Goal: Task Accomplishment & Management: Manage account settings

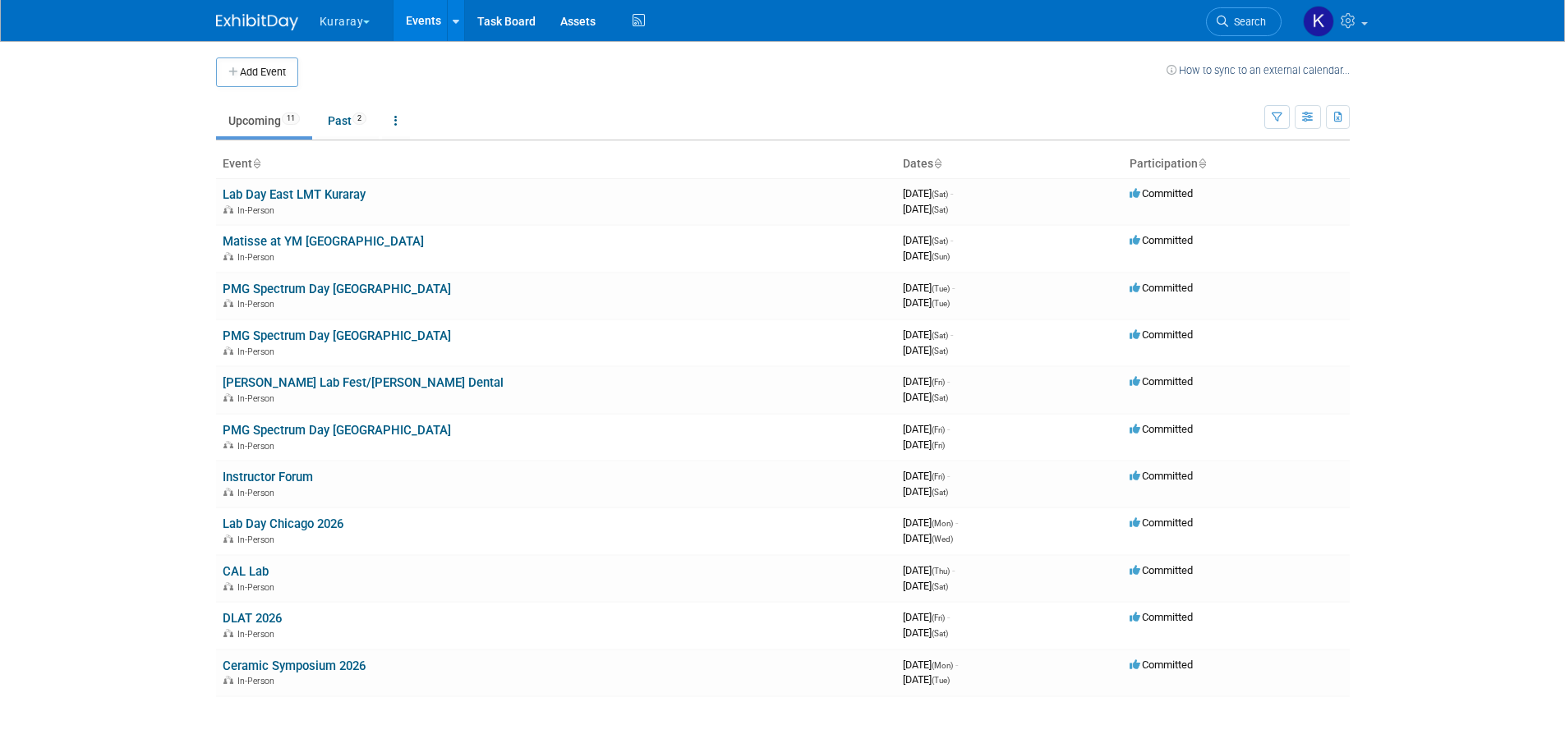
drag, startPoint x: 368, startPoint y: 22, endPoint x: 395, endPoint y: 10, distance: 29.8
click at [389, 12] on button "Kuraray" at bounding box center [354, 18] width 73 height 36
click at [364, 19] on button "Kuraray" at bounding box center [354, 18] width 73 height 36
click at [366, 19] on button "Kuraray" at bounding box center [354, 18] width 73 height 36
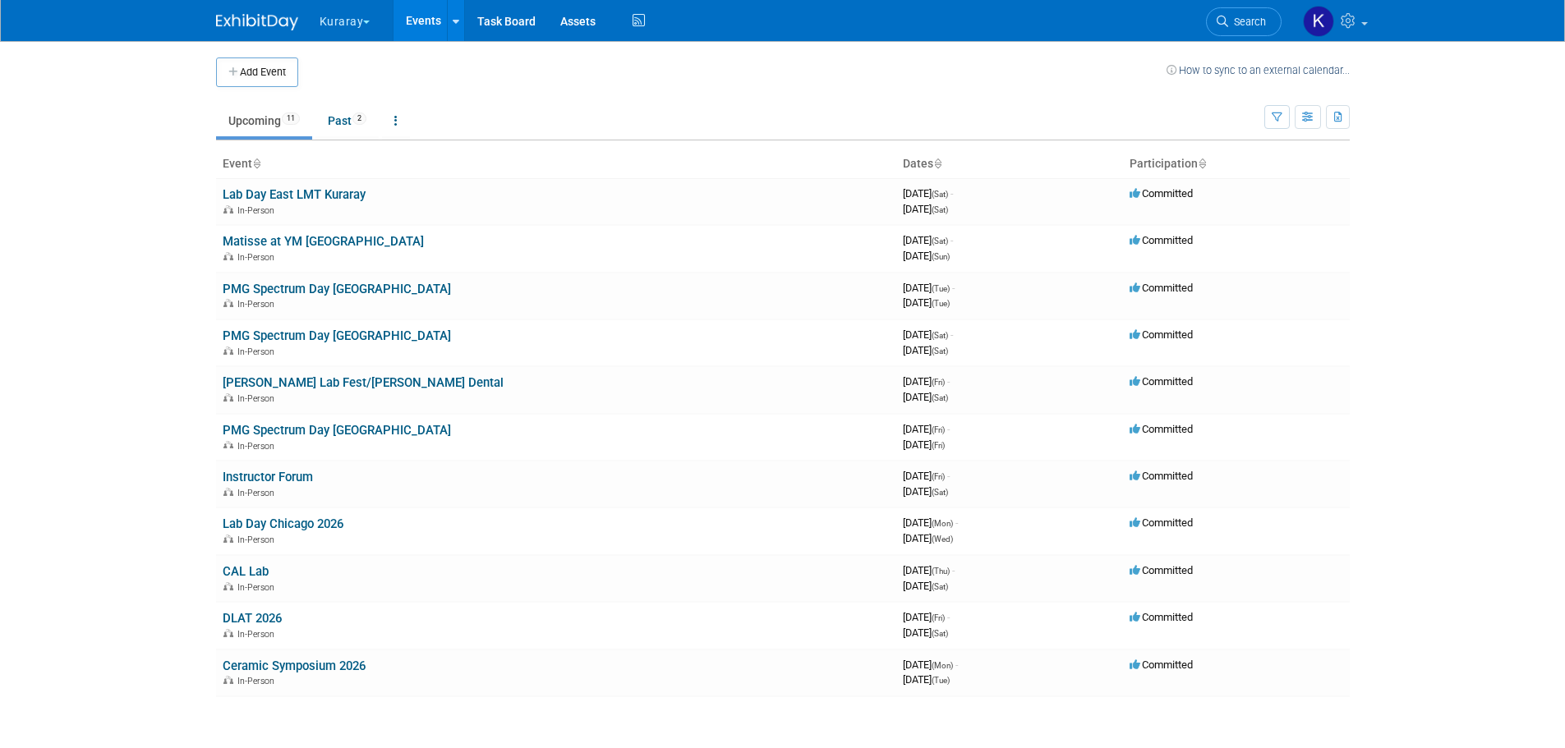
click at [367, 21] on span "button" at bounding box center [366, 22] width 7 height 3
click at [586, 108] on ul "Upcoming 11 Past 2 All Events 13 Past and Upcoming Grouped Annually Events grou…" at bounding box center [740, 122] width 1048 height 37
click at [454, 24] on icon at bounding box center [456, 21] width 7 height 11
click at [436, 24] on link "Events" at bounding box center [423, 20] width 60 height 41
click at [350, 21] on button "Kuraray" at bounding box center [354, 18] width 73 height 36
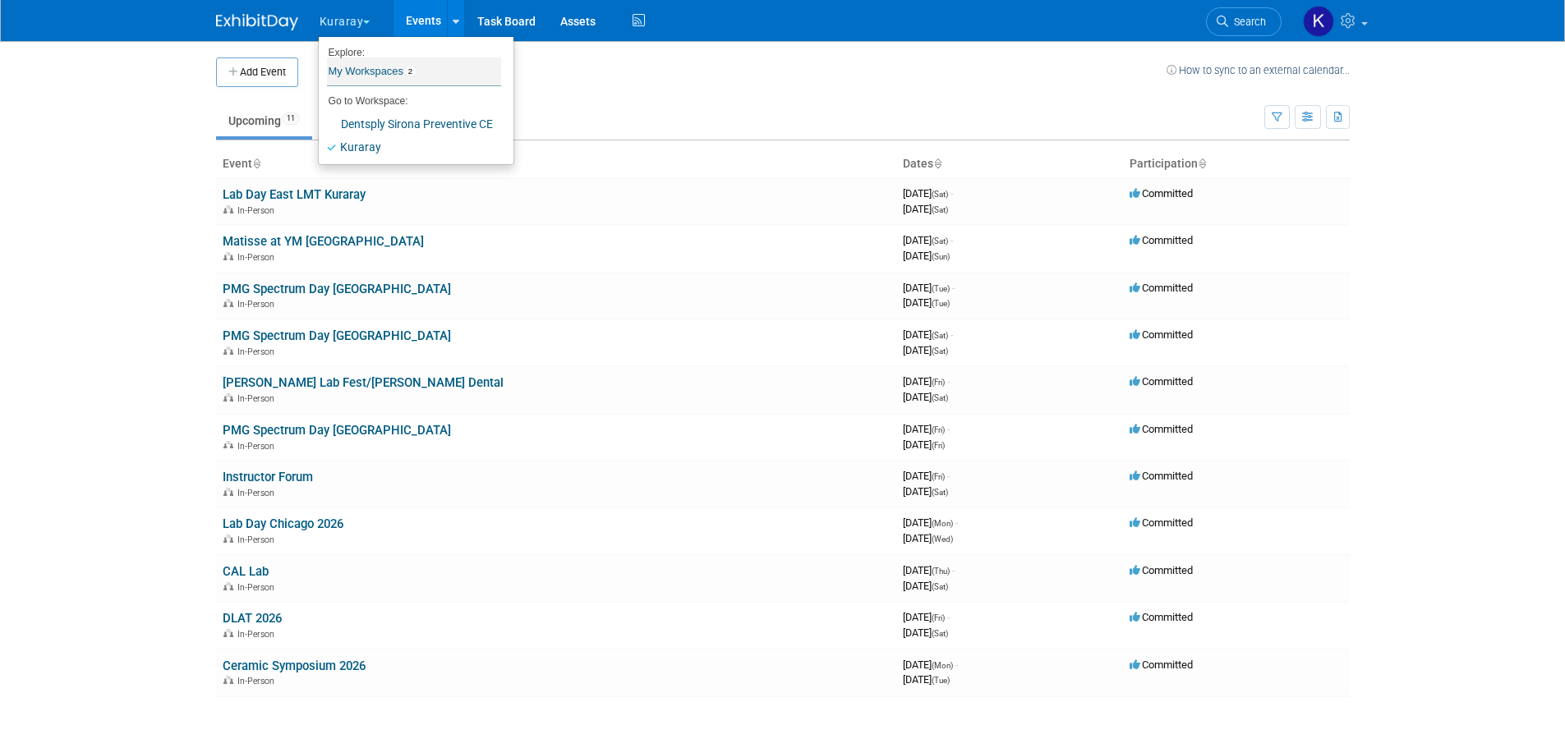
click at [373, 71] on link "My Workspaces 2" at bounding box center [414, 72] width 174 height 28
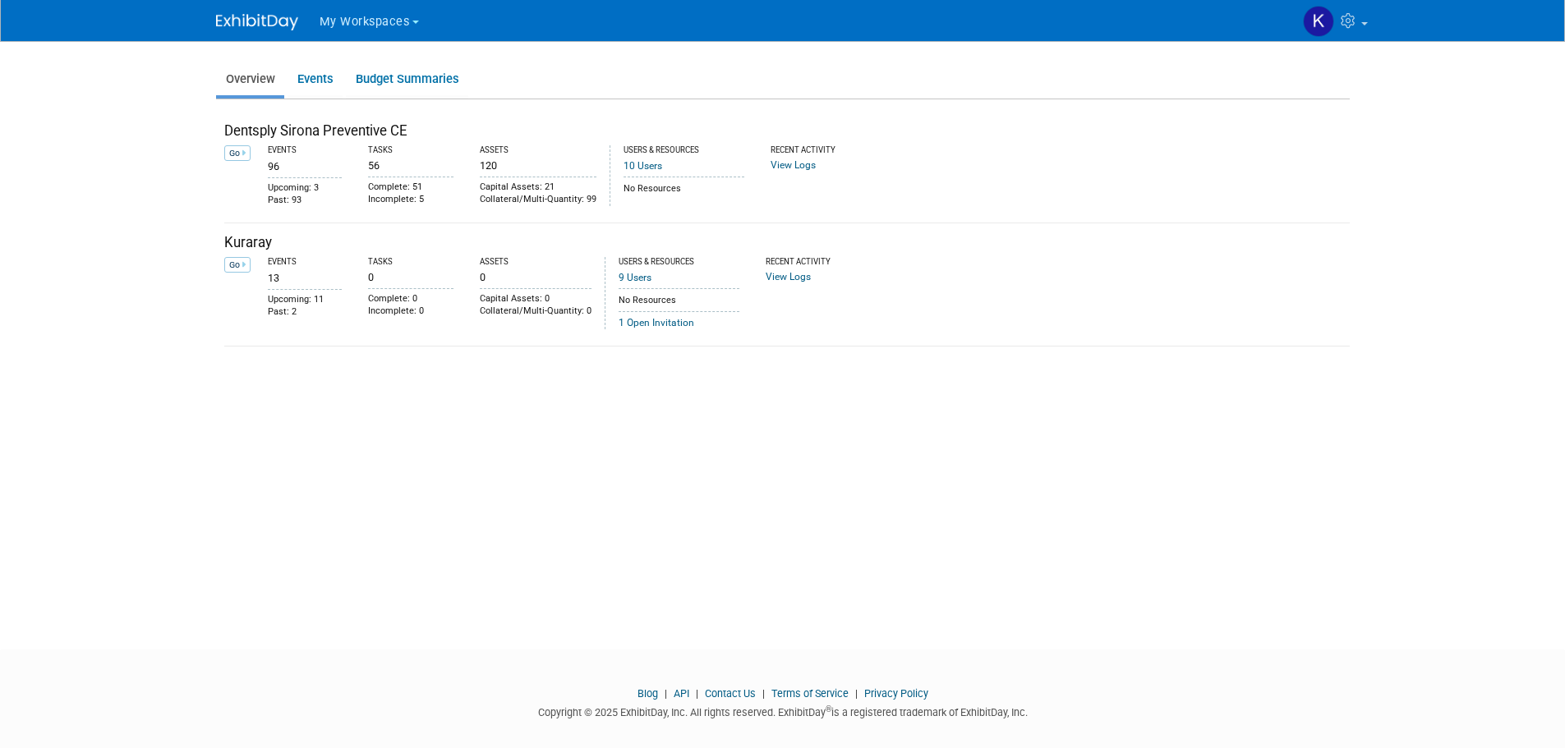
click at [357, 34] on button "My Workspaces" at bounding box center [379, 19] width 122 height 38
click at [363, 71] on link "Dentsply Sirona Preventive CE" at bounding box center [406, 77] width 174 height 23
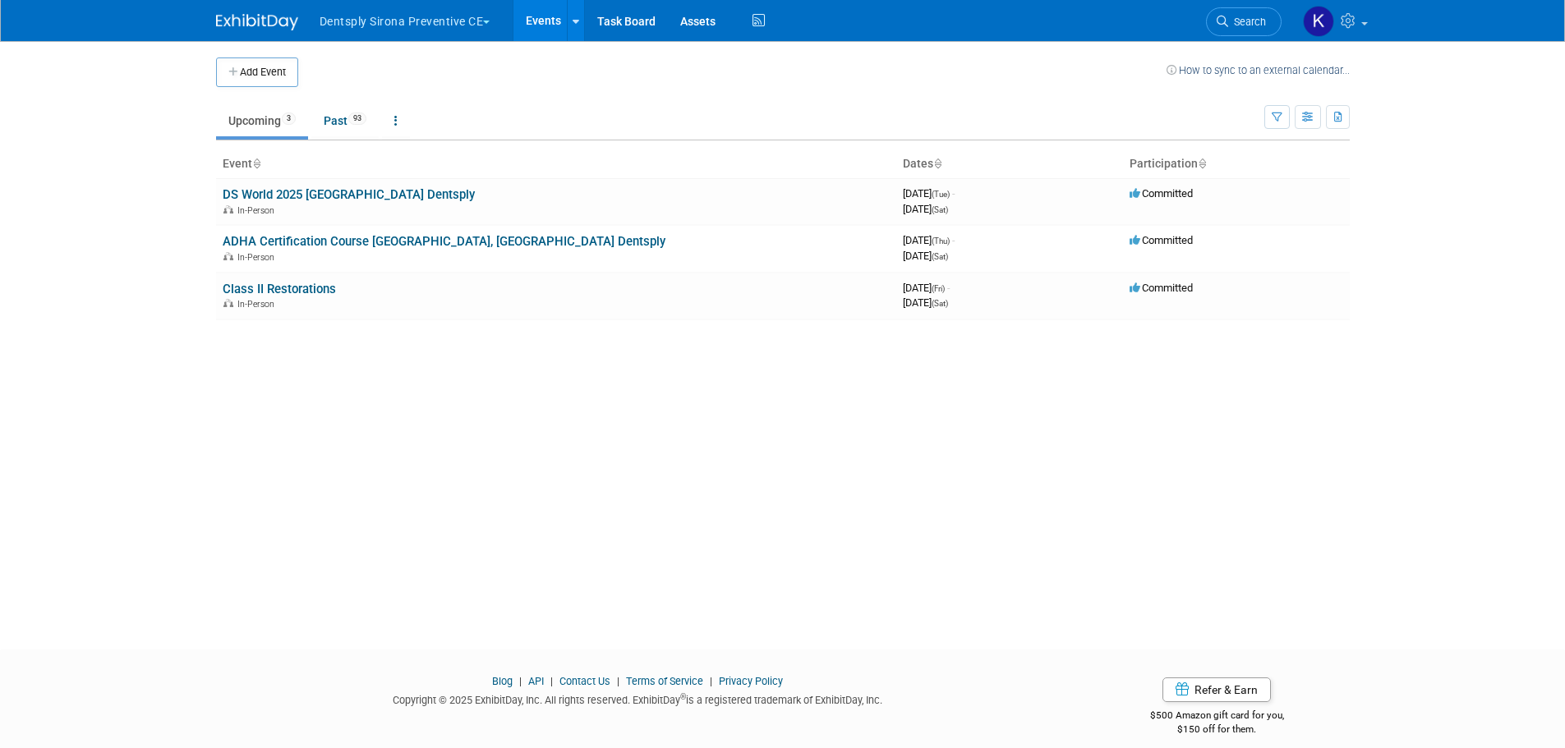
click at [495, 21] on button "Dentsply Sirona Preventive CE" at bounding box center [414, 18] width 193 height 36
click at [661, 72] on td at bounding box center [732, 73] width 868 height 30
click at [535, 29] on link "Events" at bounding box center [543, 20] width 60 height 41
click at [1315, 12] on img at bounding box center [1318, 21] width 31 height 31
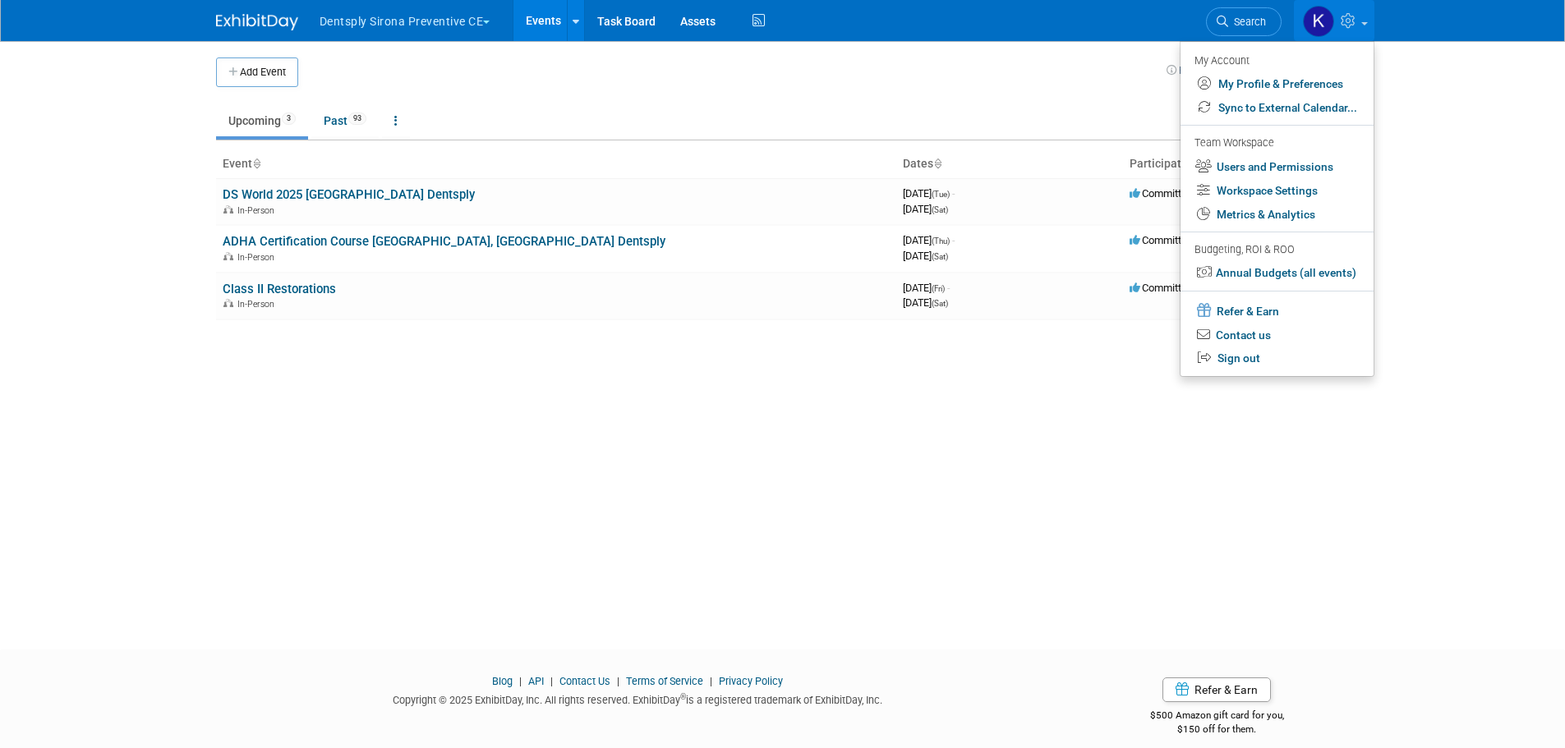
click at [1471, 150] on body "Dentsply Sirona Preventive CE Explore: My Workspaces 2 Go to Workspace: Dentspl…" at bounding box center [782, 374] width 1565 height 748
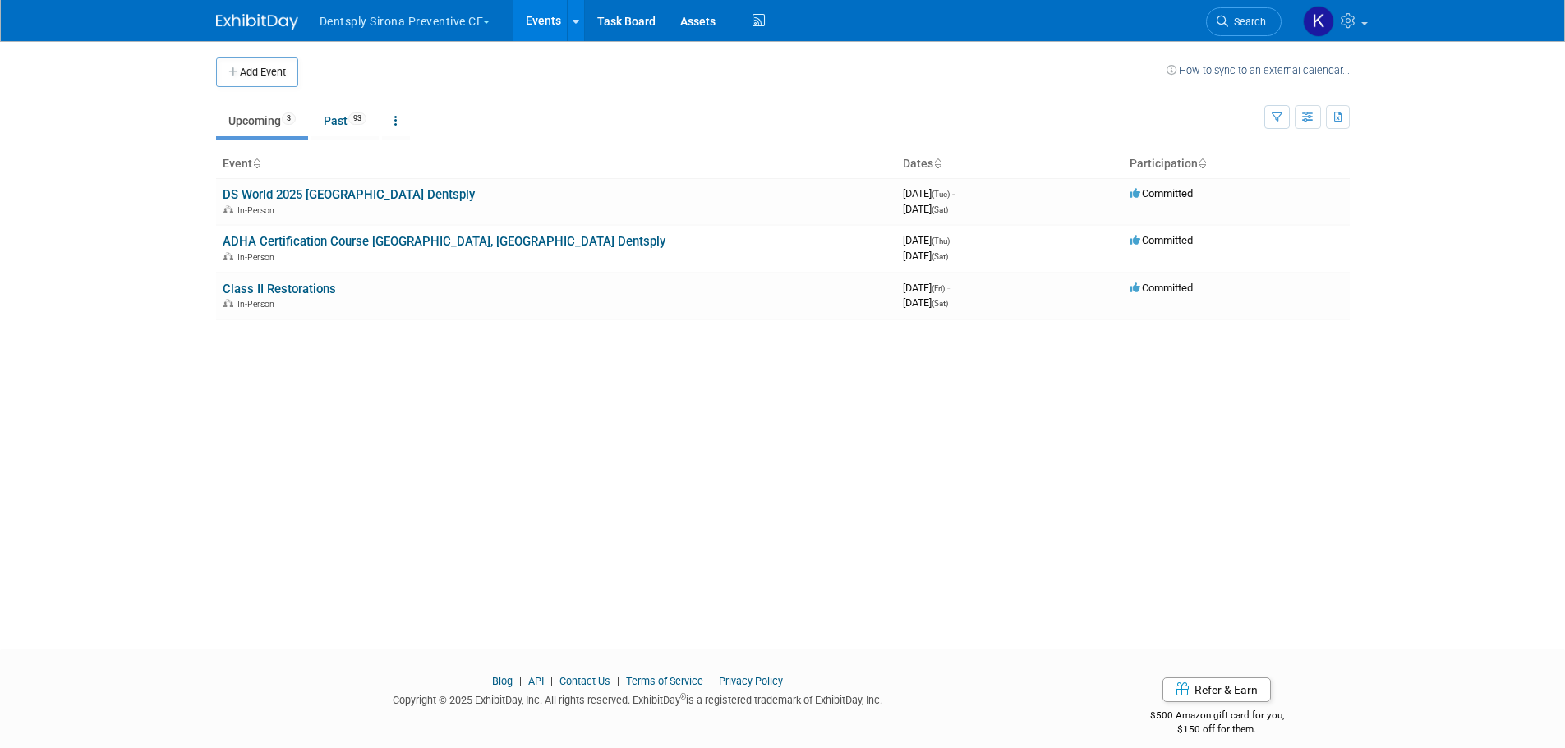
click at [279, 26] on img at bounding box center [257, 22] width 82 height 16
click at [670, 68] on td at bounding box center [732, 73] width 868 height 30
click at [490, 22] on span "button" at bounding box center [486, 22] width 7 height 3
click at [583, 23] on link at bounding box center [575, 20] width 17 height 41
click at [655, 379] on div "Add Event How to sync to an external calendar... New Event Duplicate Event Warn…" at bounding box center [783, 330] width 1158 height 579
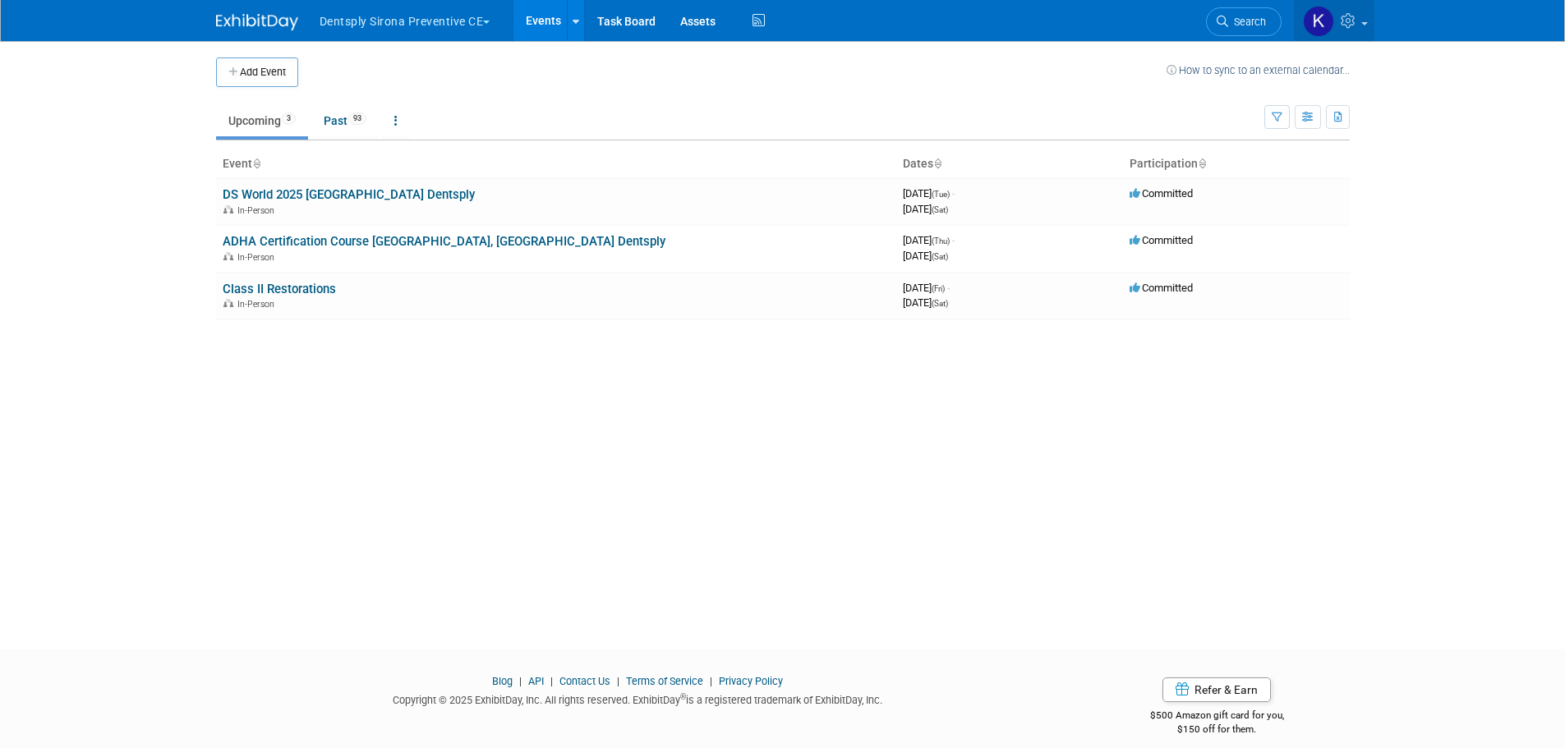
click at [1364, 16] on link at bounding box center [1334, 20] width 81 height 41
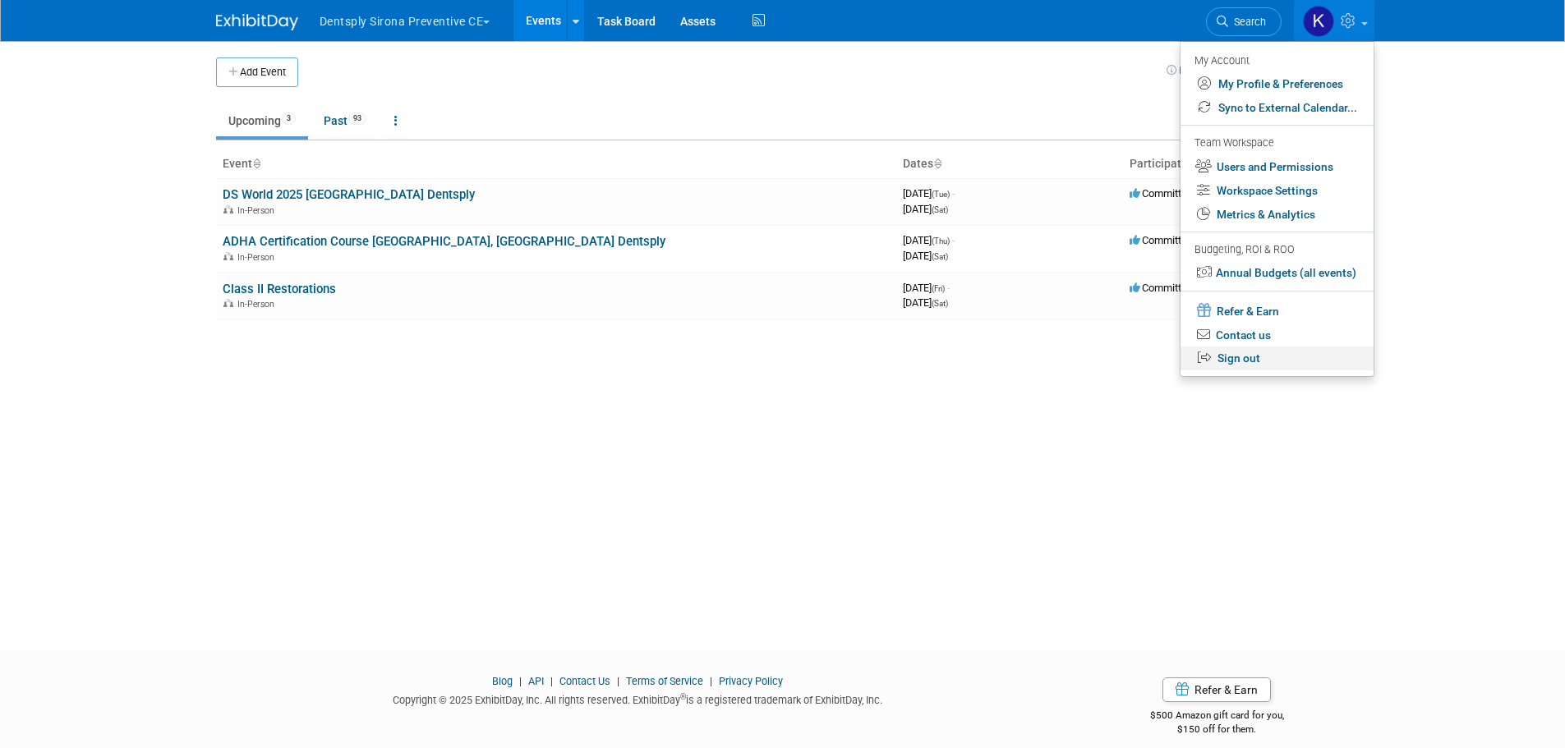
click at [1223, 364] on link "Sign out" at bounding box center [1276, 359] width 193 height 24
